Goal: Transaction & Acquisition: Download file/media

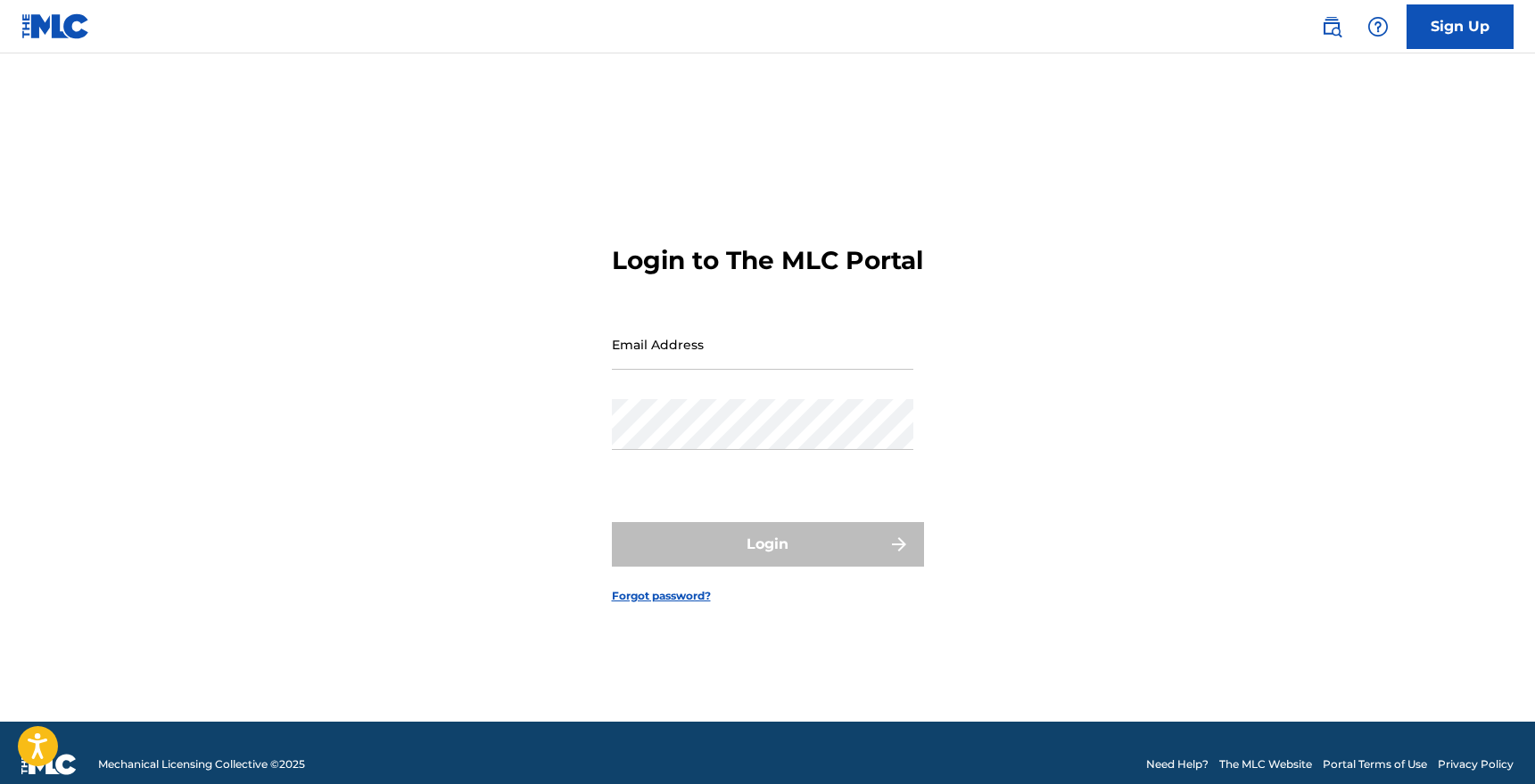
click at [811, 385] on div "Email Address" at bounding box center [762, 359] width 301 height 80
click at [793, 369] on input "Email Address" at bounding box center [762, 344] width 301 height 51
type input ";"
type input "[EMAIL_ADDRESS][DOMAIN_NAME]"
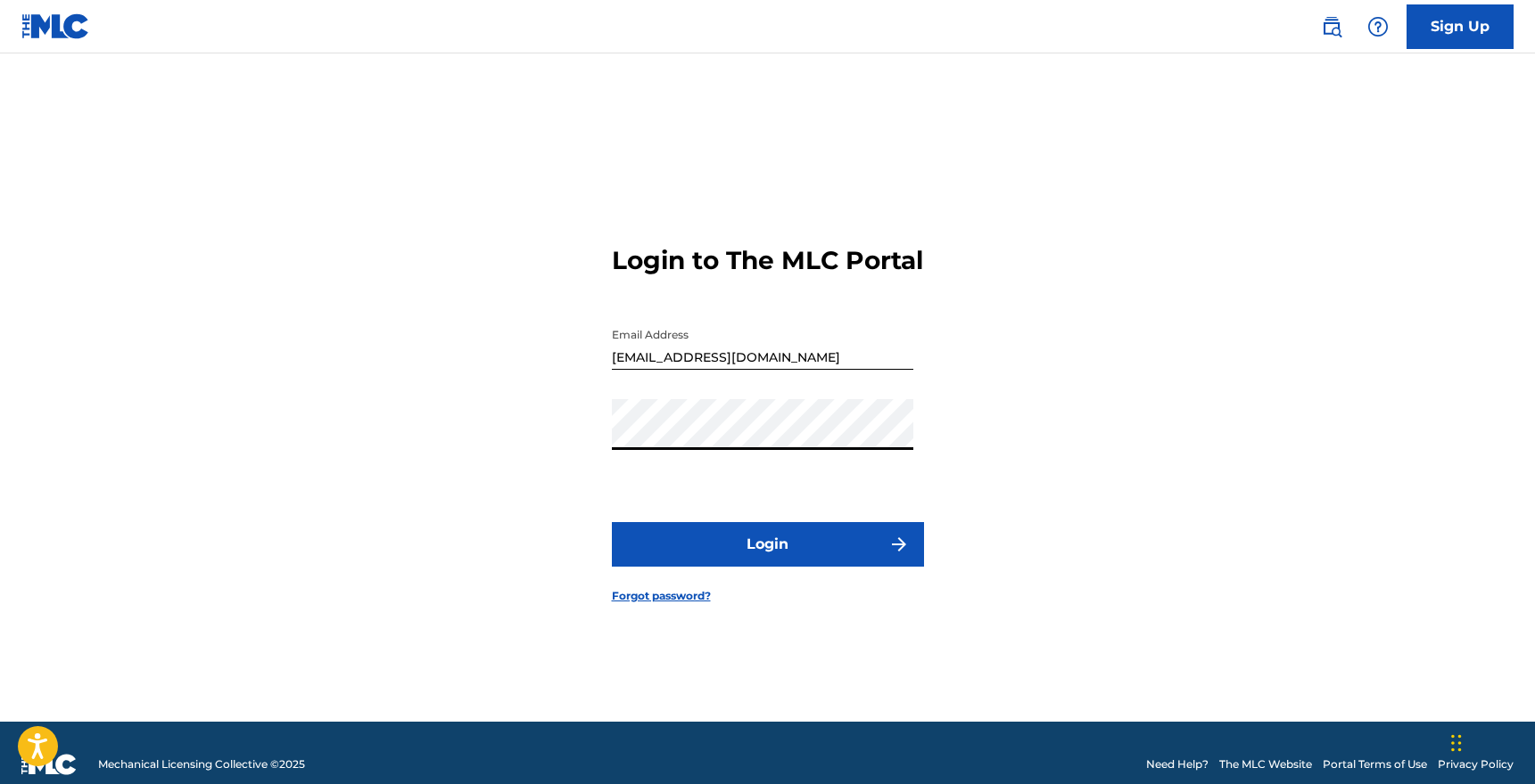
click at [720, 567] on button "Login" at bounding box center [768, 544] width 312 height 45
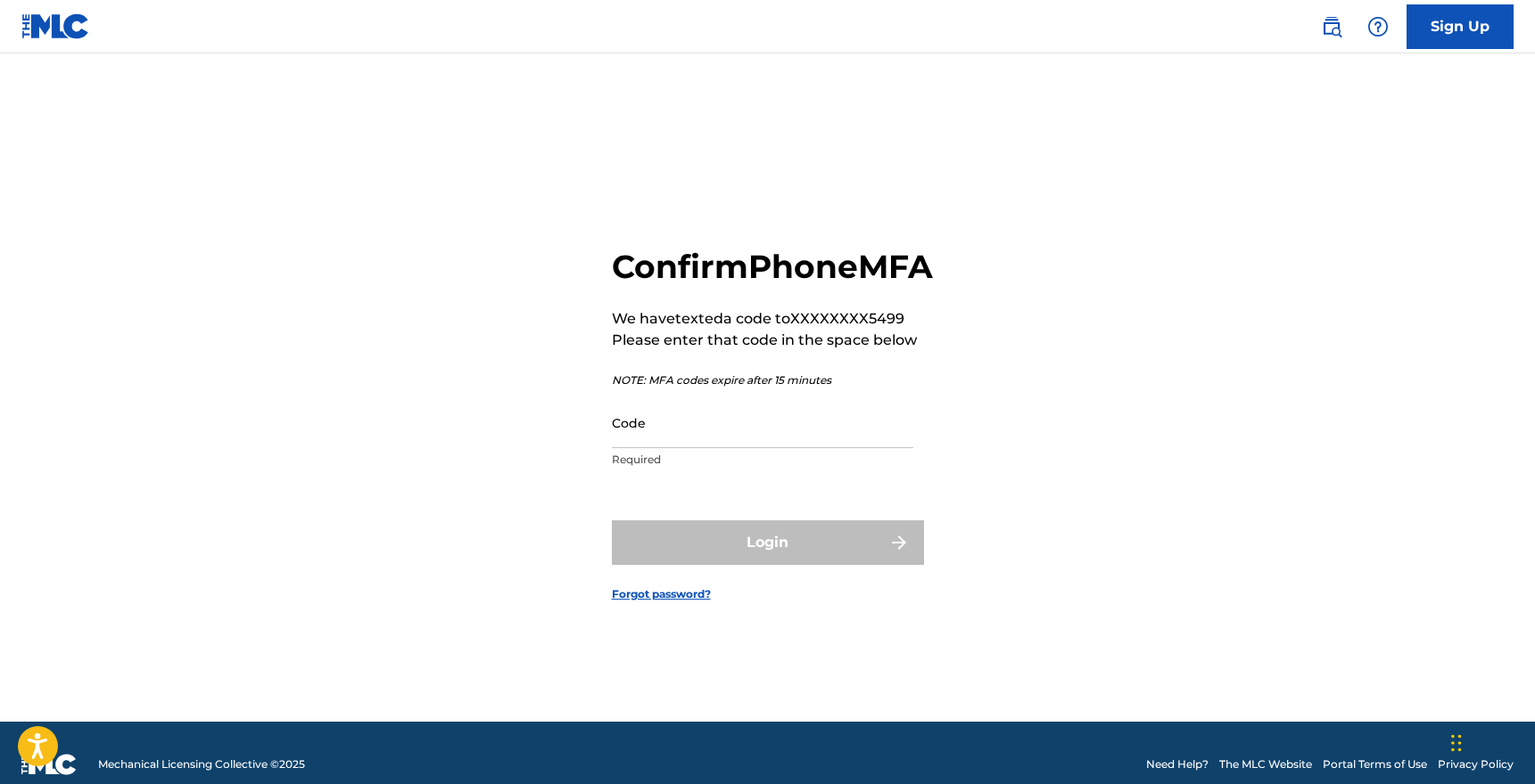
click at [688, 448] on input "Code" at bounding box center [762, 422] width 301 height 51
type input "431224"
click at [612, 520] on button "Login" at bounding box center [768, 543] width 312 height 45
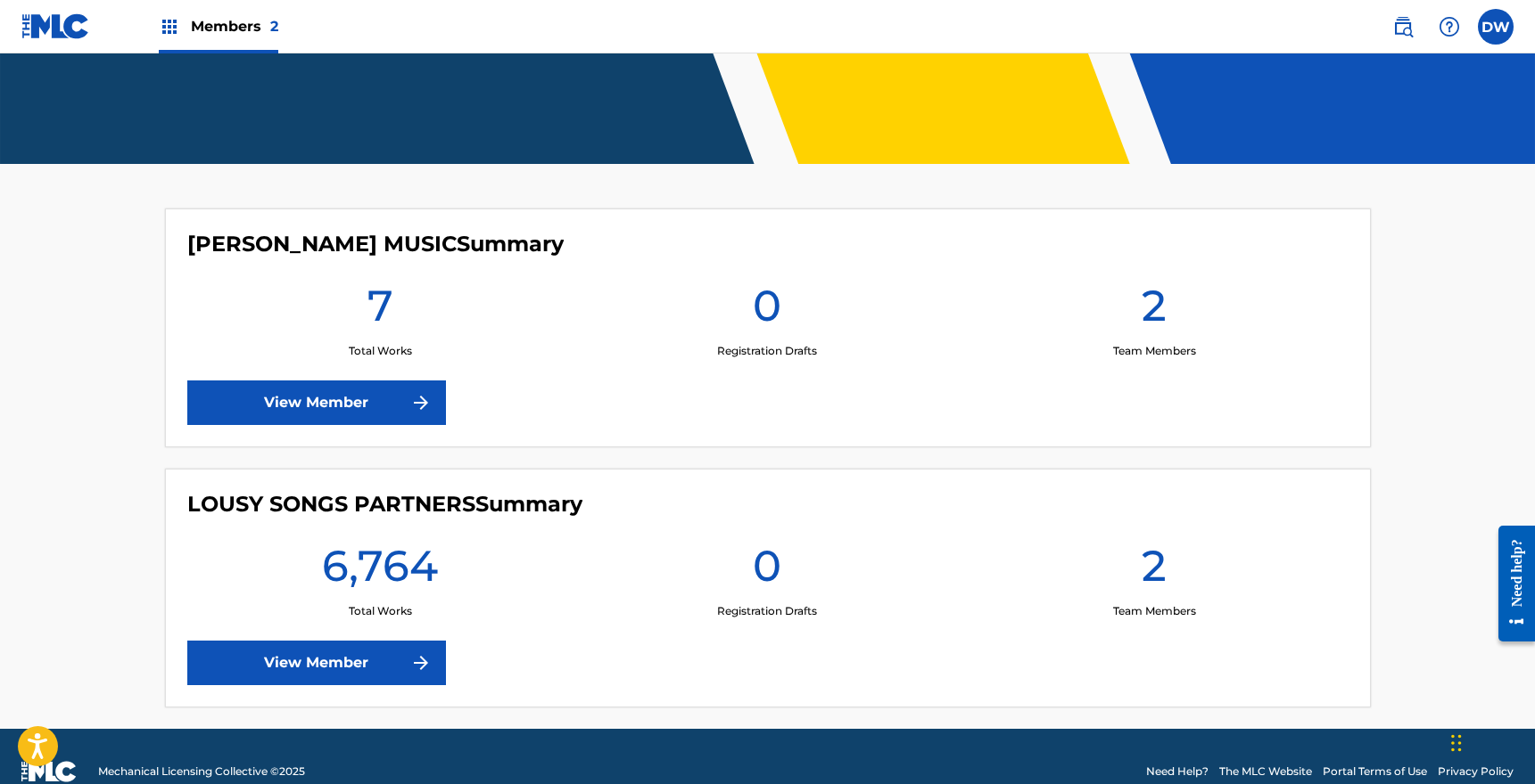
scroll to position [389, 0]
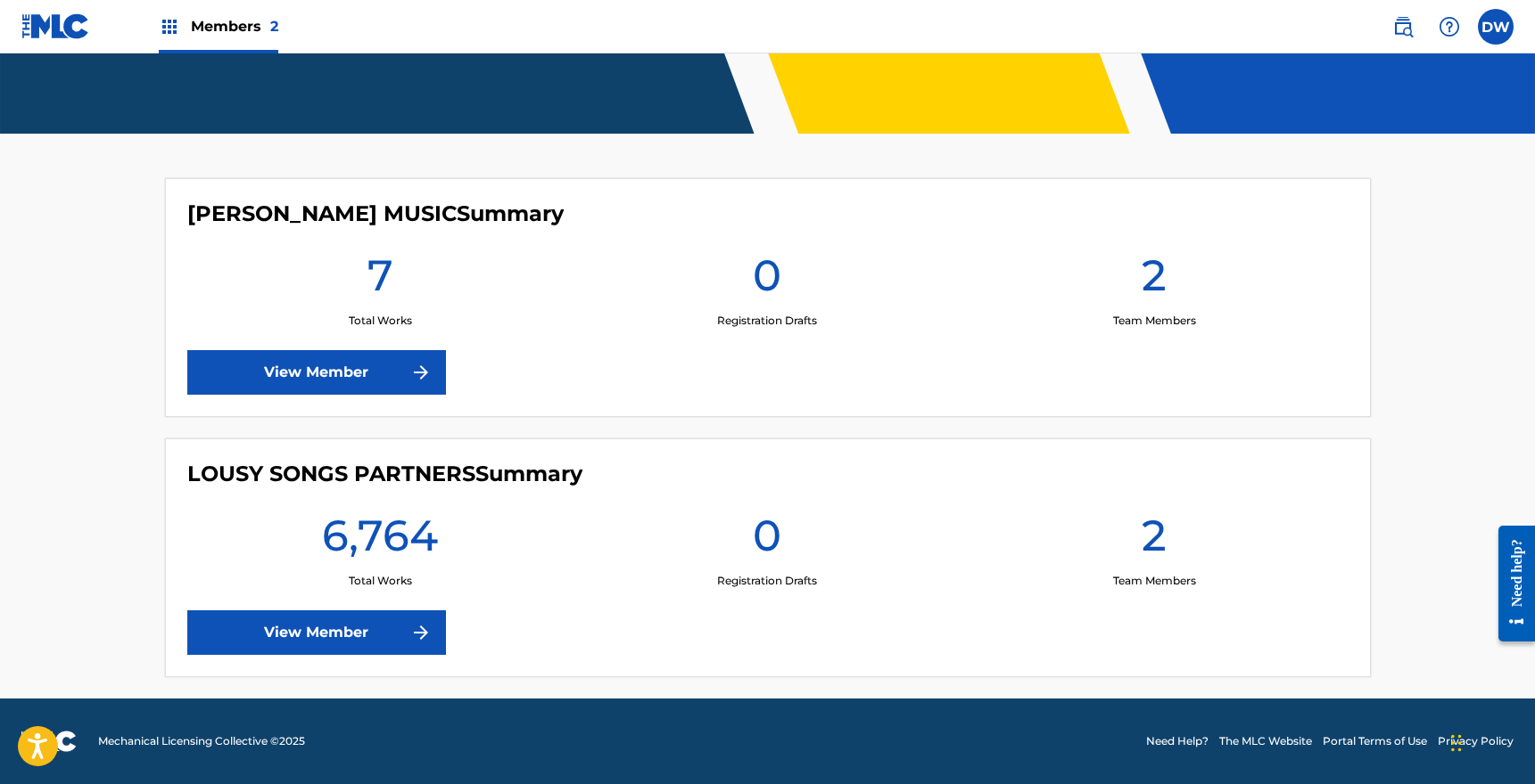
click at [385, 640] on link "View Member" at bounding box center [316, 633] width 258 height 45
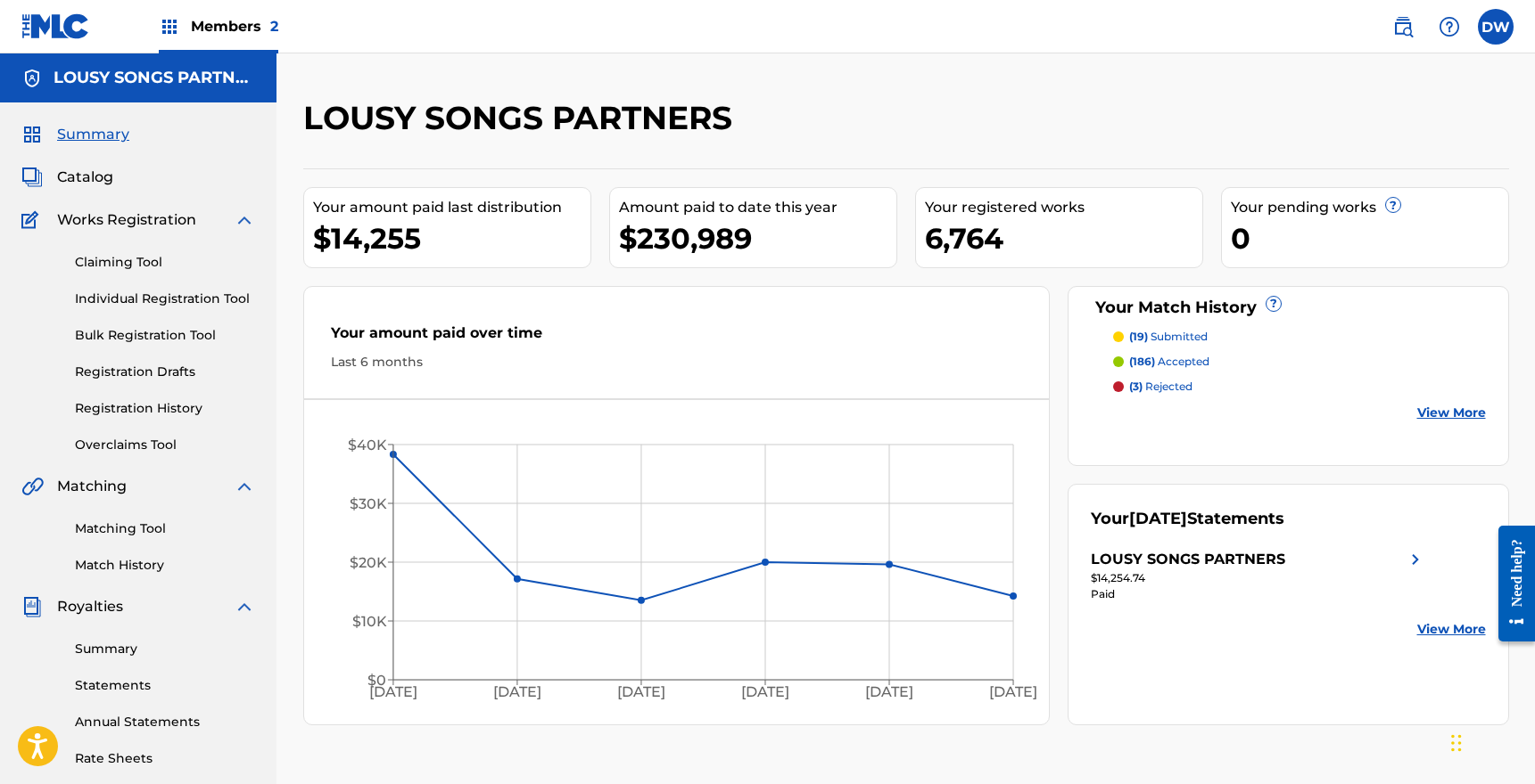
click at [112, 686] on link "Statements" at bounding box center [164, 686] width 180 height 19
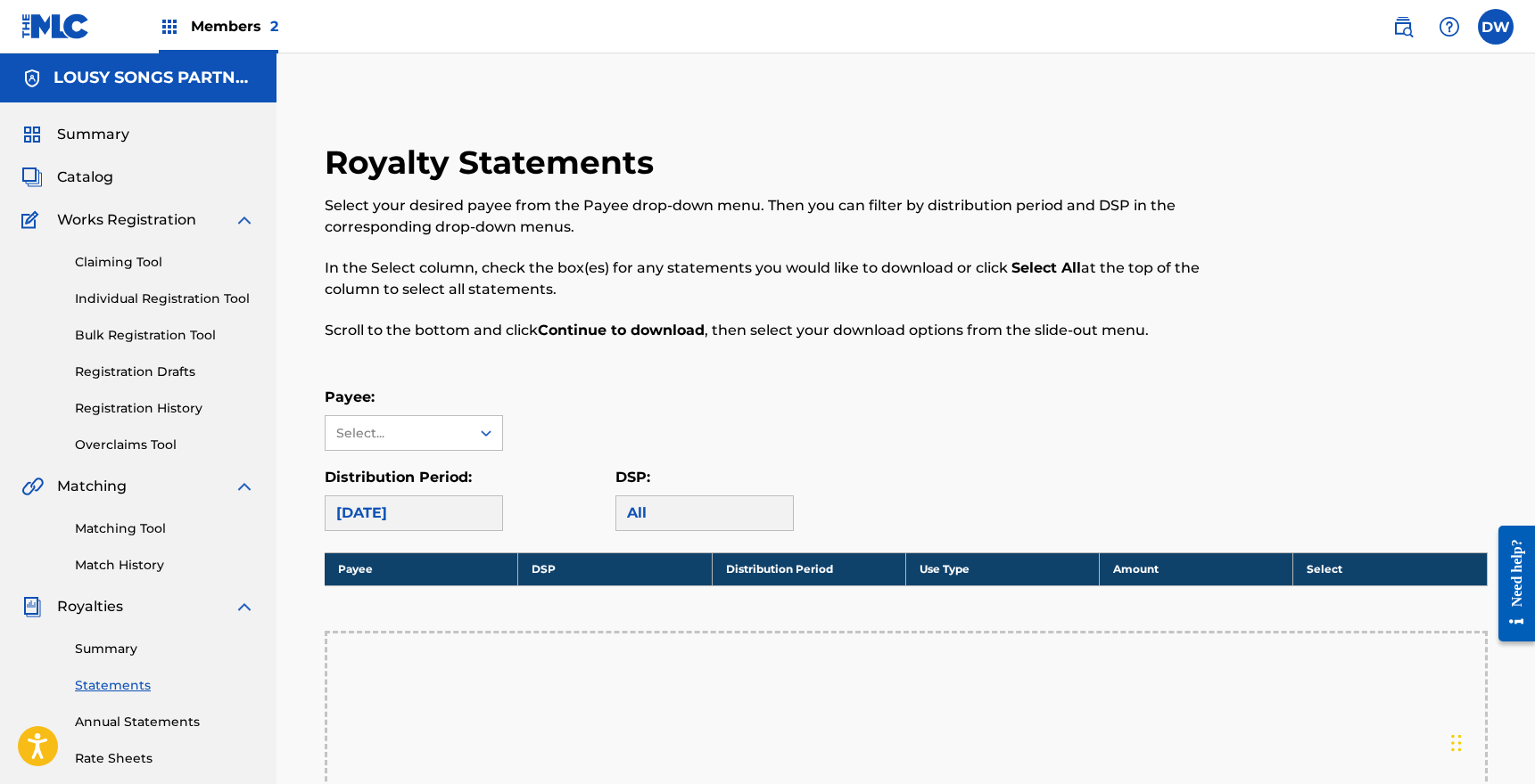
click at [492, 414] on div "Payee: Select..." at bounding box center [413, 419] width 178 height 64
click at [475, 426] on div at bounding box center [486, 433] width 32 height 32
click at [433, 481] on div "LOUSY SONGS PARTNERS" at bounding box center [413, 484] width 176 height 66
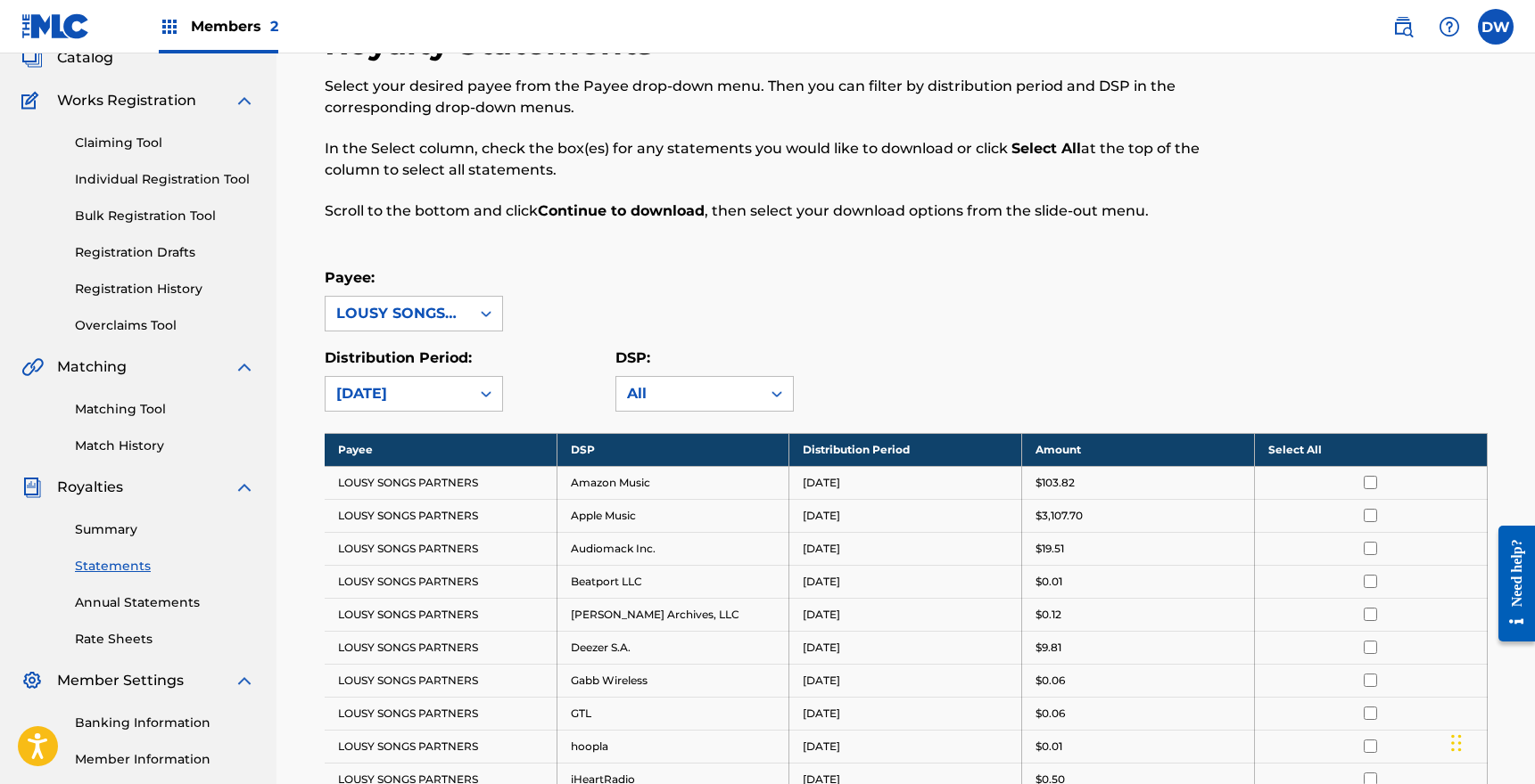
scroll to position [124, 0]
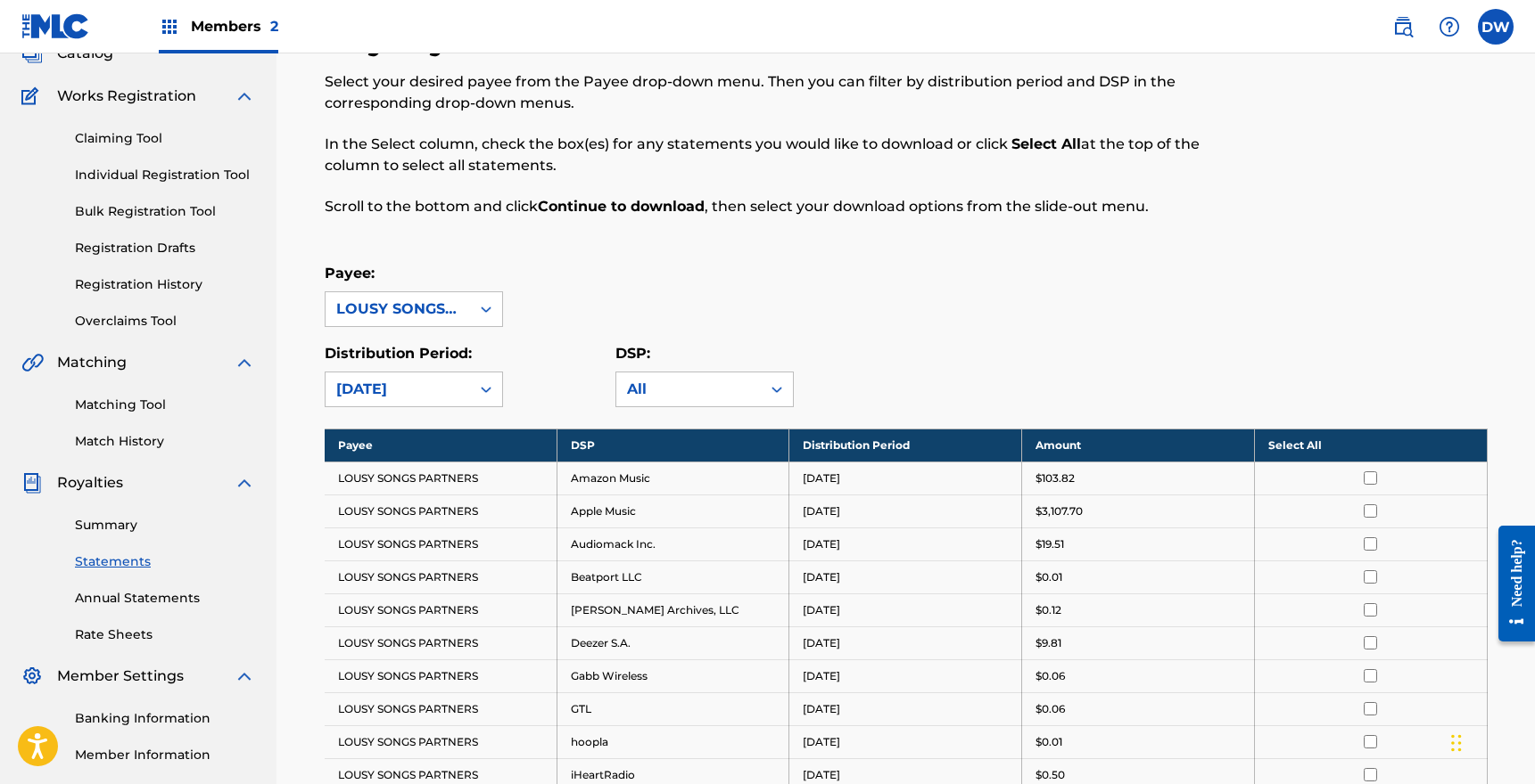
click at [1312, 444] on th "Select All" at bounding box center [1370, 445] width 233 height 33
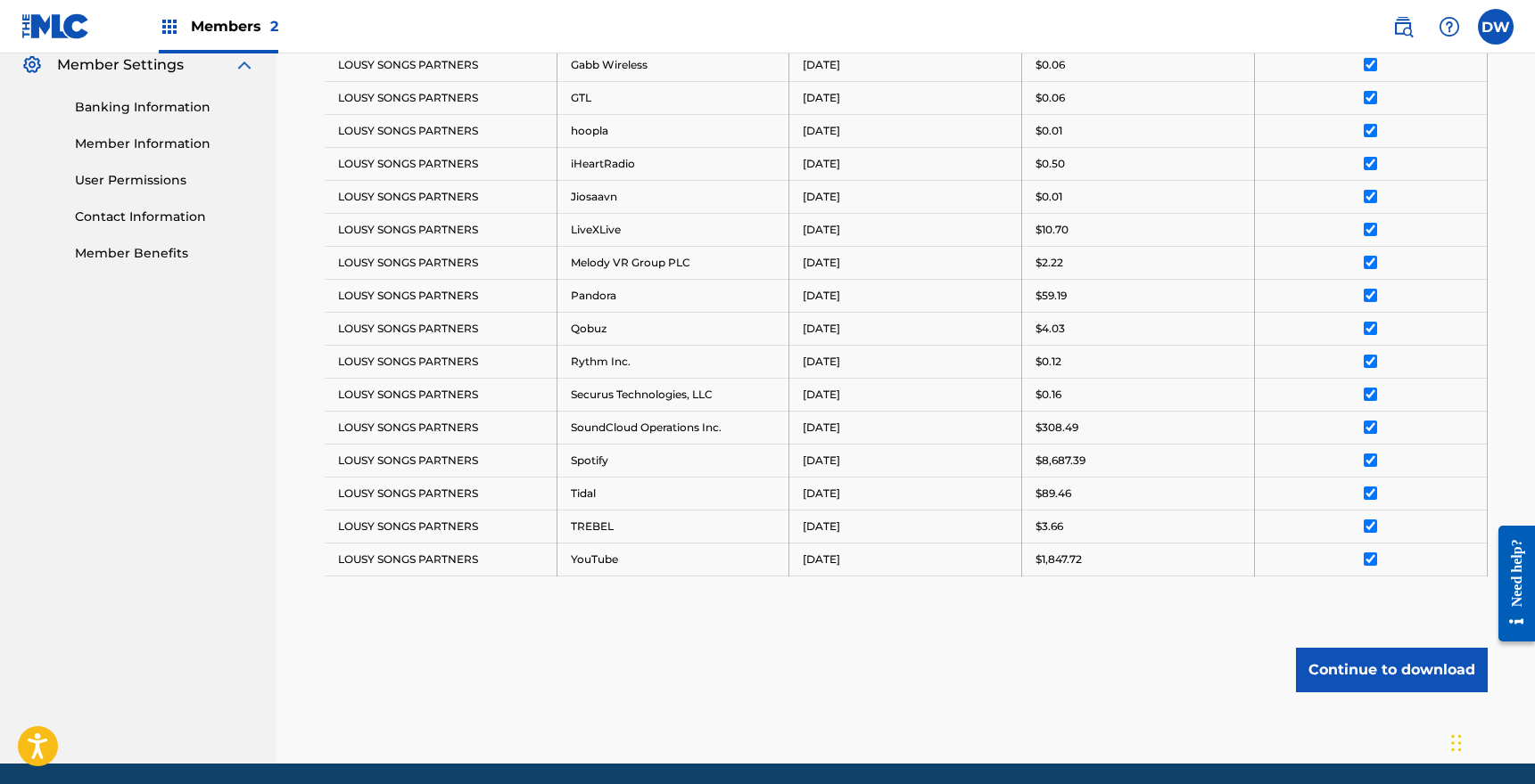
scroll to position [800, 0]
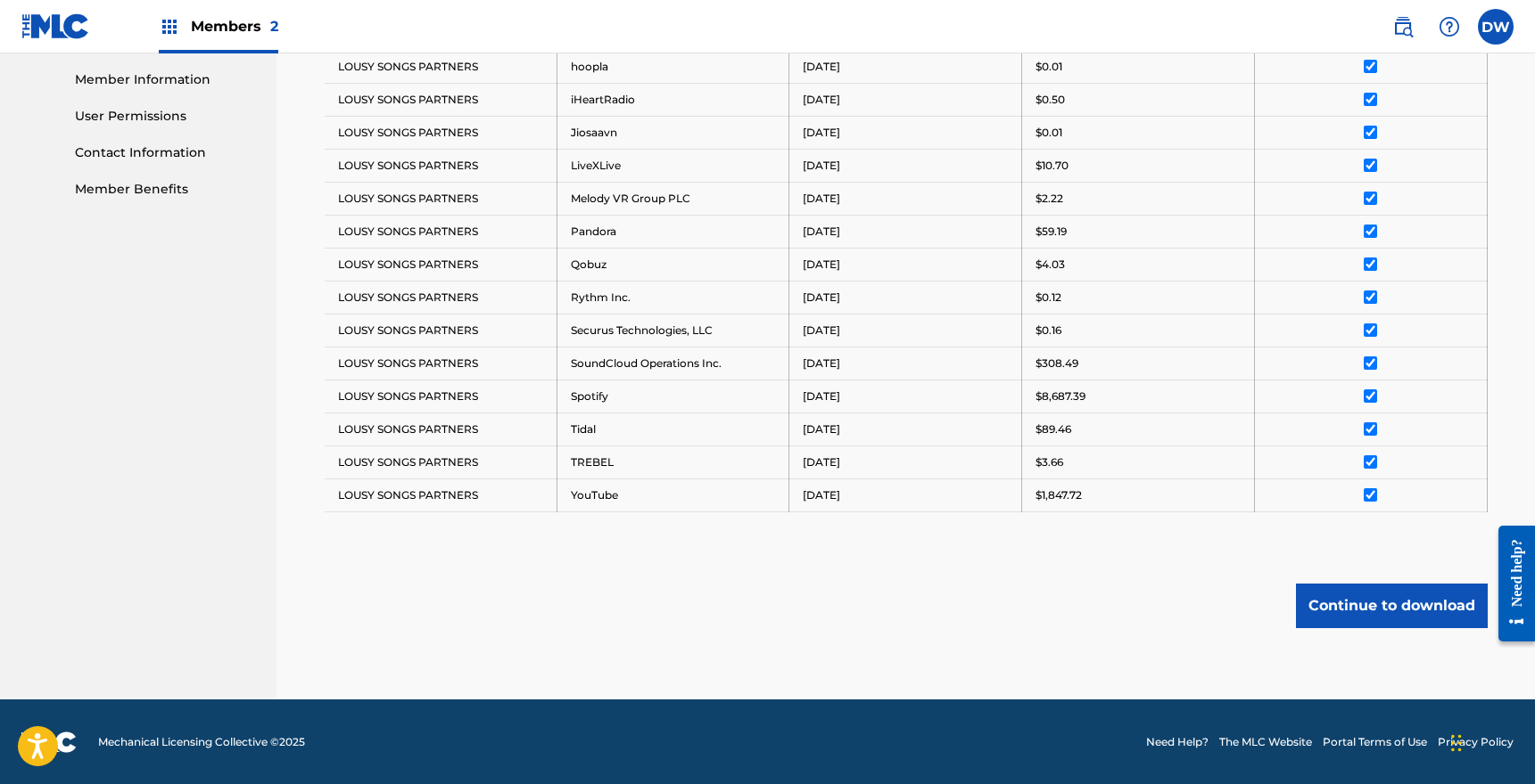
click at [1365, 600] on button "Continue to download" at bounding box center [1391, 606] width 192 height 45
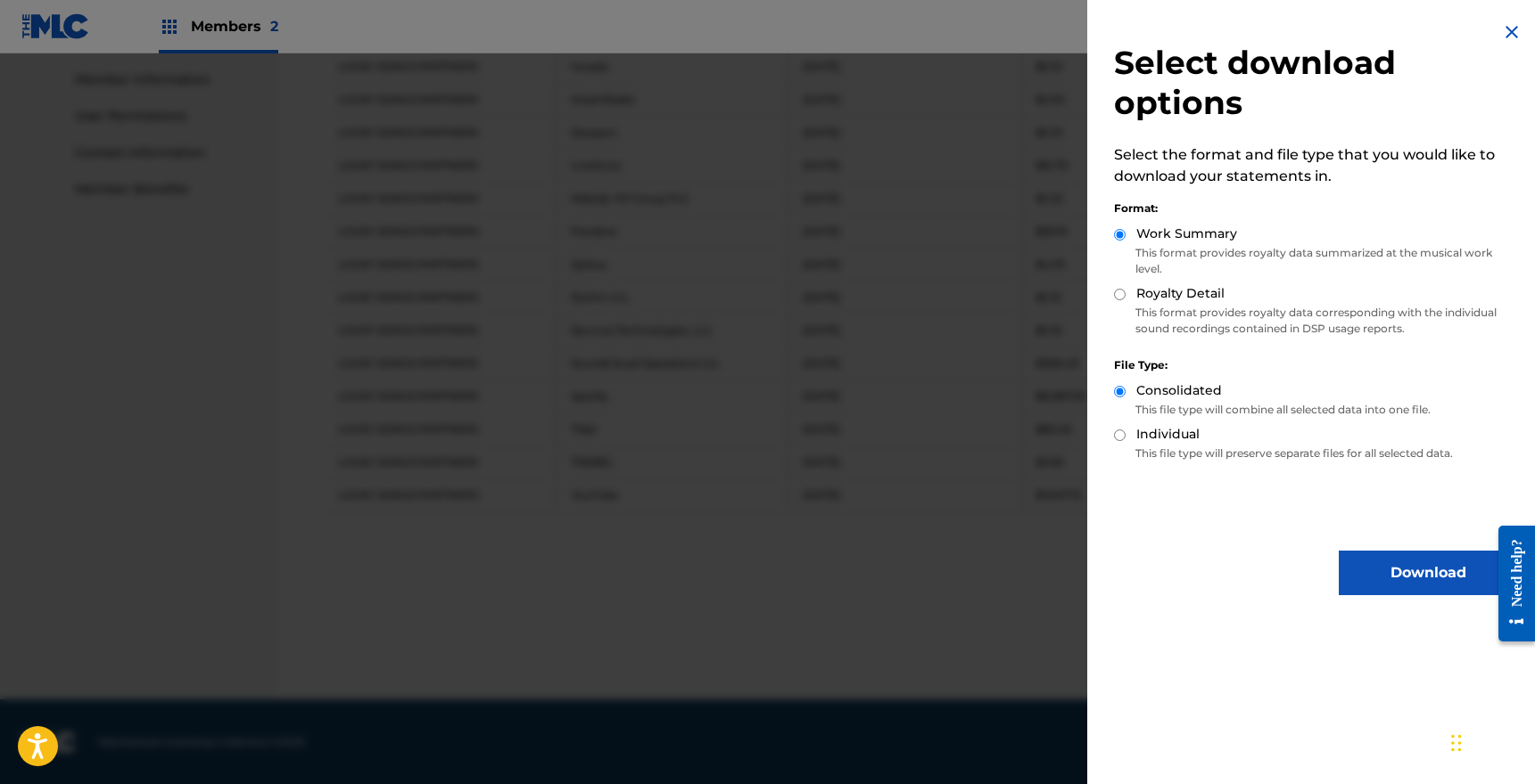
click at [1124, 293] on input "Royalty Detail" at bounding box center [1119, 295] width 11 height 11
radio input "true"
click at [1370, 575] on button "Download" at bounding box center [1427, 573] width 178 height 45
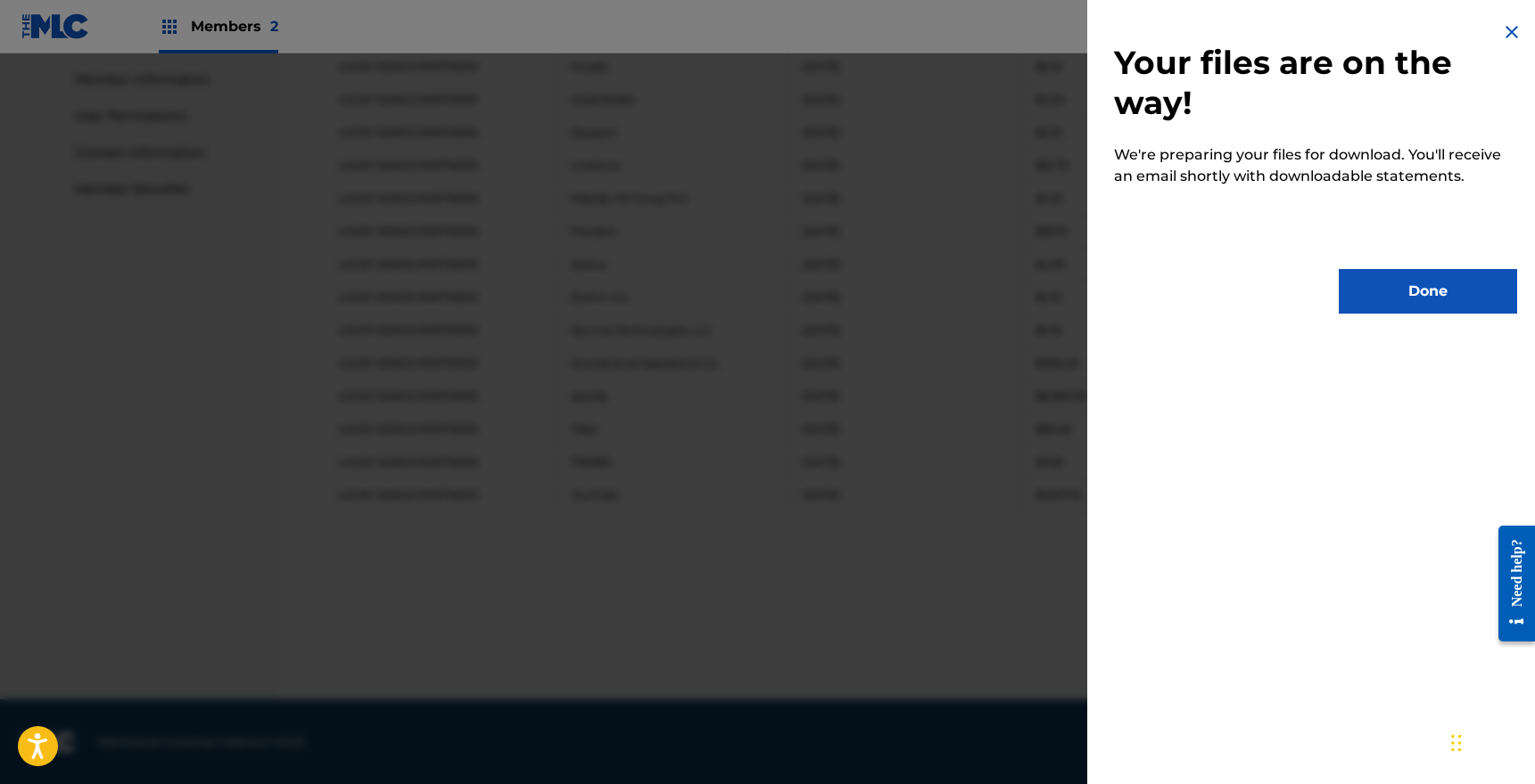
click at [1405, 267] on div "Your files are on the way! We're preparing your files for download. You'll rece…" at bounding box center [1316, 168] width 457 height 336
click at [1402, 290] on button "Done" at bounding box center [1427, 292] width 178 height 45
